Goal: Transaction & Acquisition: Purchase product/service

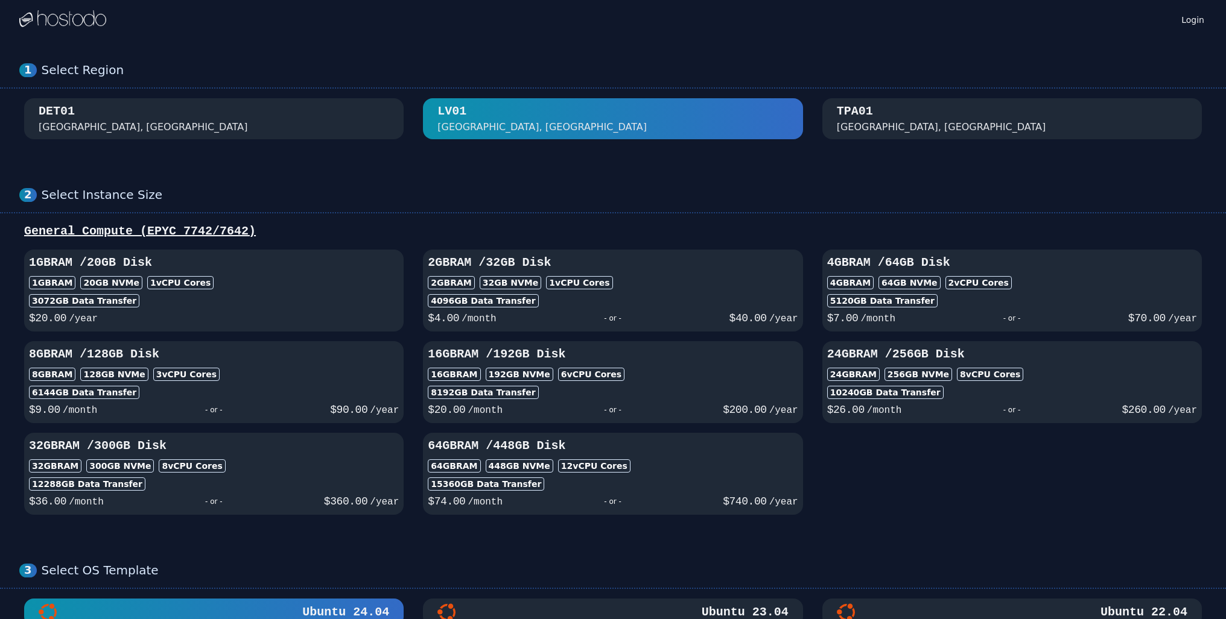
click at [170, 119] on div "DET01 [GEOGRAPHIC_DATA], [GEOGRAPHIC_DATA]" at bounding box center [214, 118] width 350 height 31
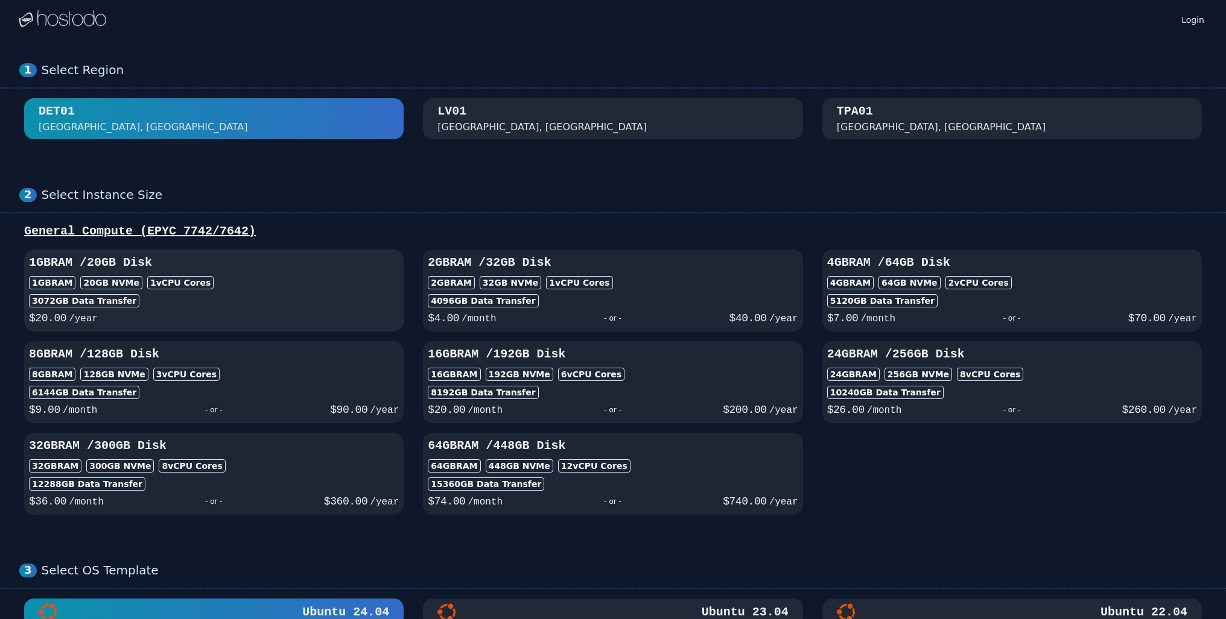
click at [258, 278] on div "1GB RAM 20 GB NVMe 1 vCPU Cores" at bounding box center [214, 282] width 370 height 13
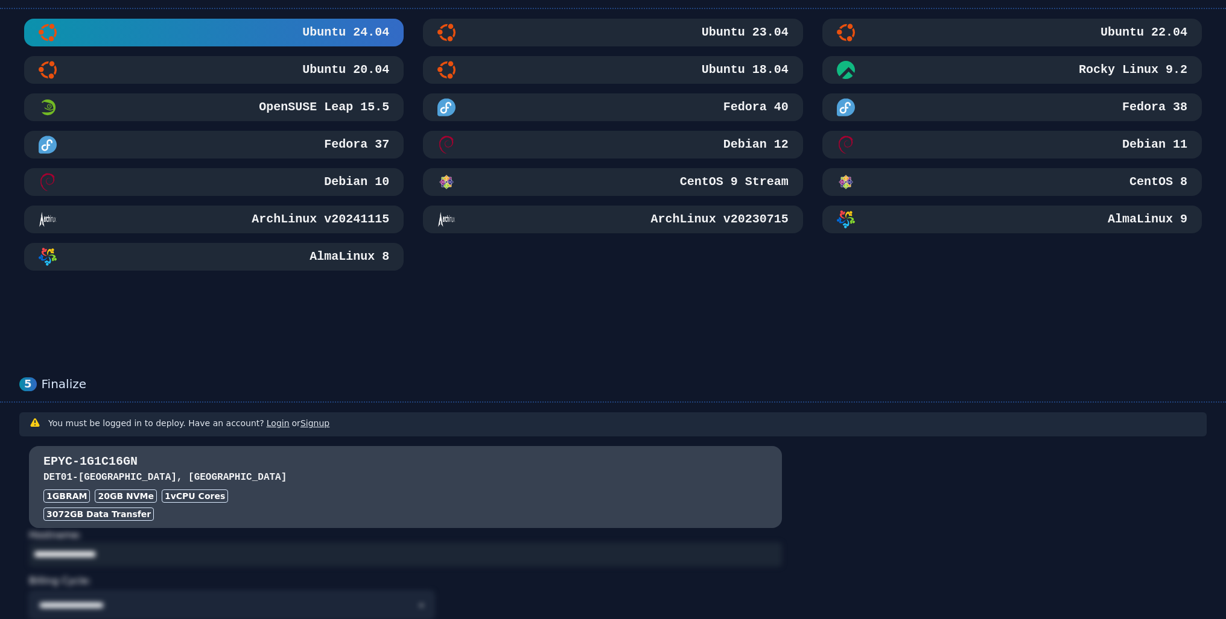
scroll to position [664, 0]
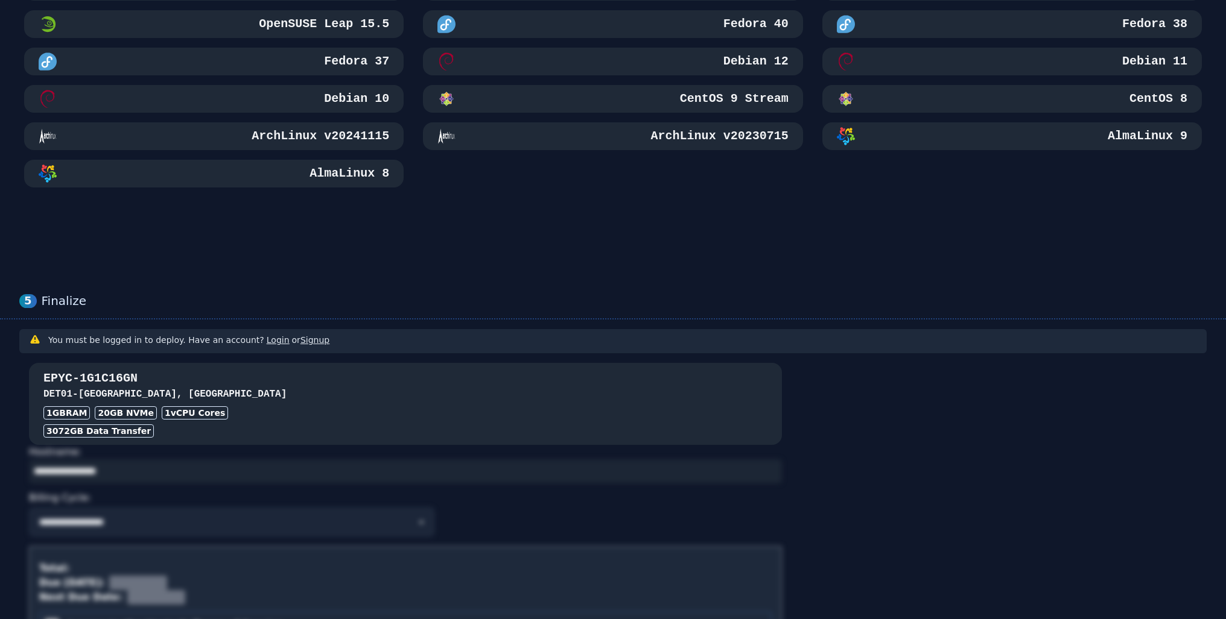
click at [222, 372] on h3 "EPYC-1G1C16GN" at bounding box center [405, 378] width 724 height 17
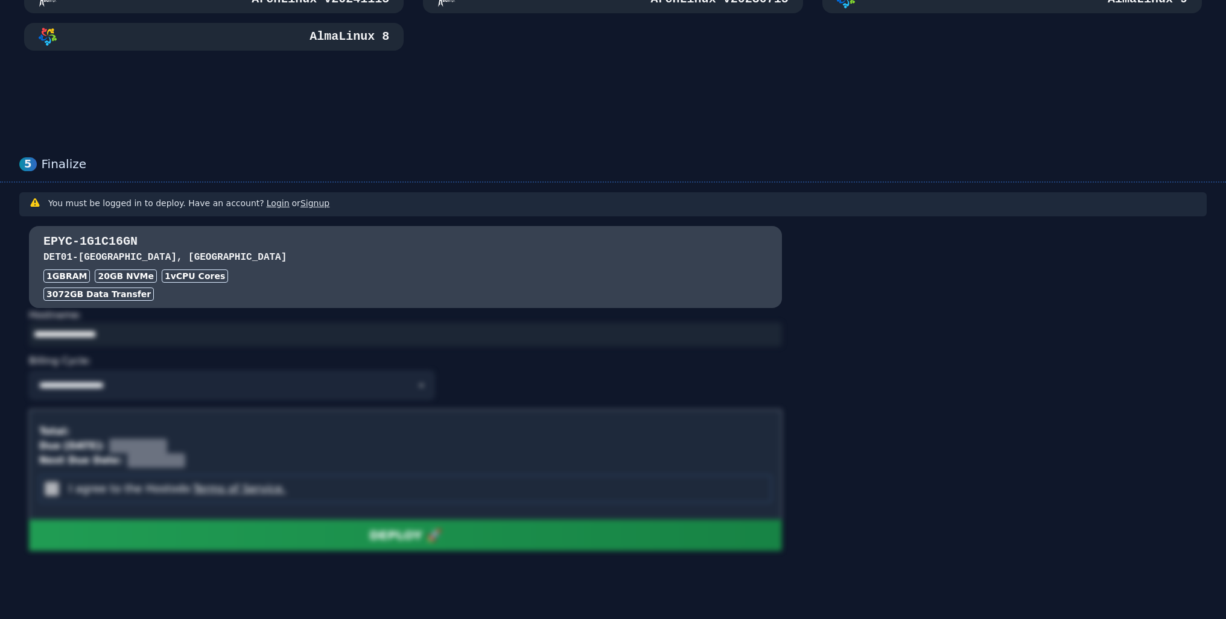
scroll to position [811, 0]
